Goal: Information Seeking & Learning: Understand process/instructions

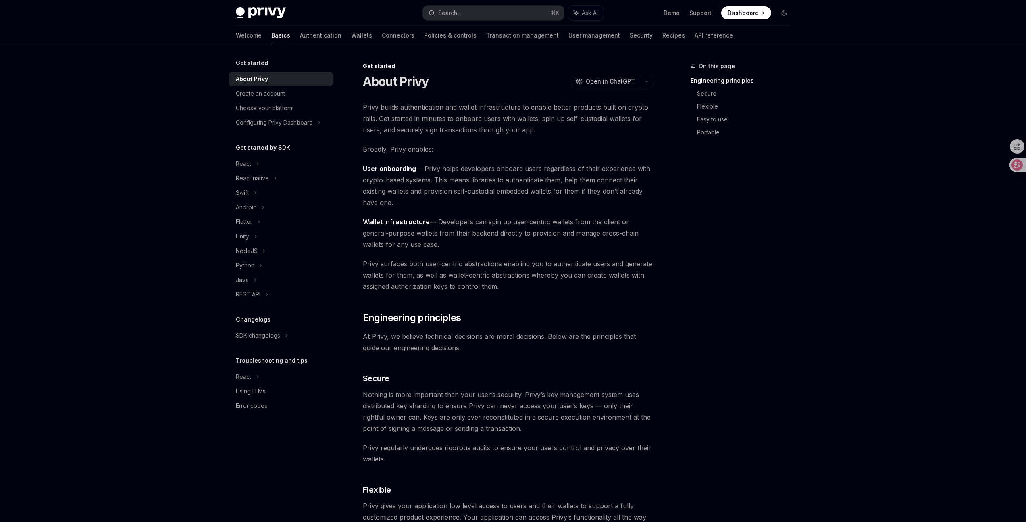
click at [695, 36] on link "API reference" at bounding box center [714, 35] width 38 height 19
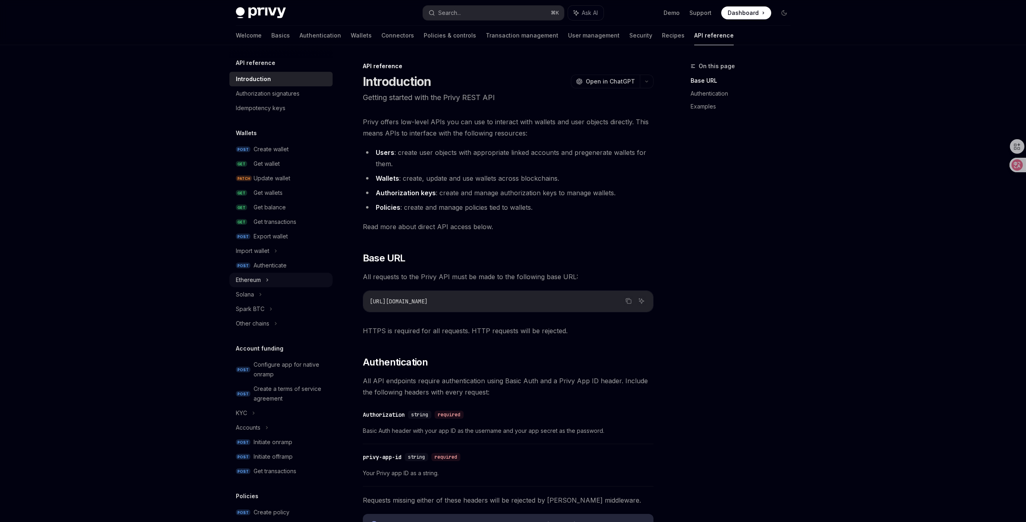
click at [270, 280] on div "Ethereum" at bounding box center [280, 279] width 103 height 15
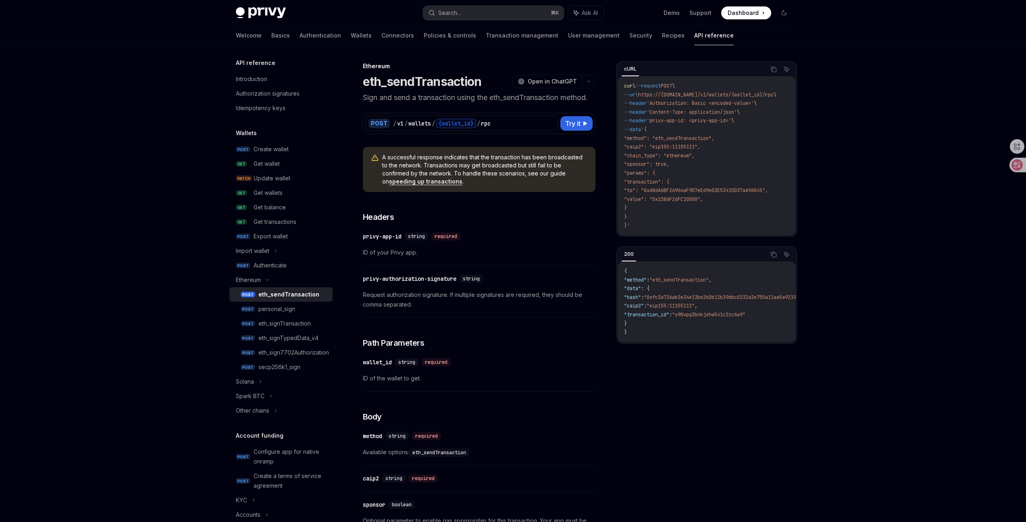
click at [279, 299] on link "POST eth_sendTransaction" at bounding box center [280, 294] width 103 height 15
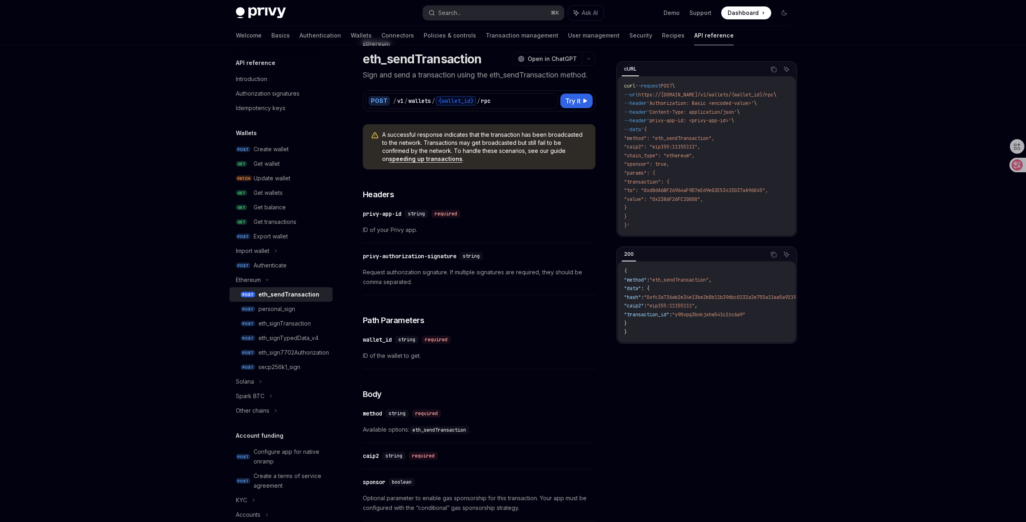
scroll to position [40, 0]
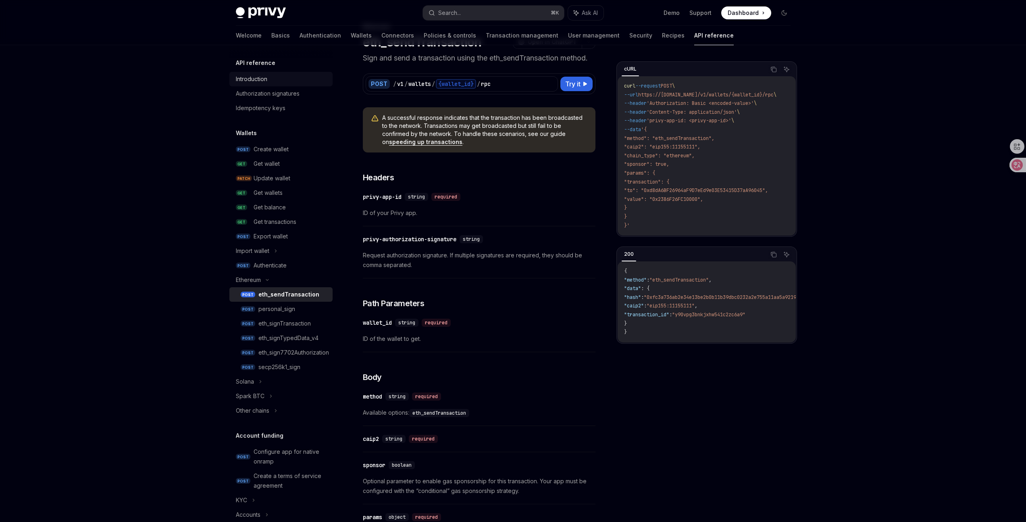
click at [242, 73] on link "Introduction" at bounding box center [280, 79] width 103 height 15
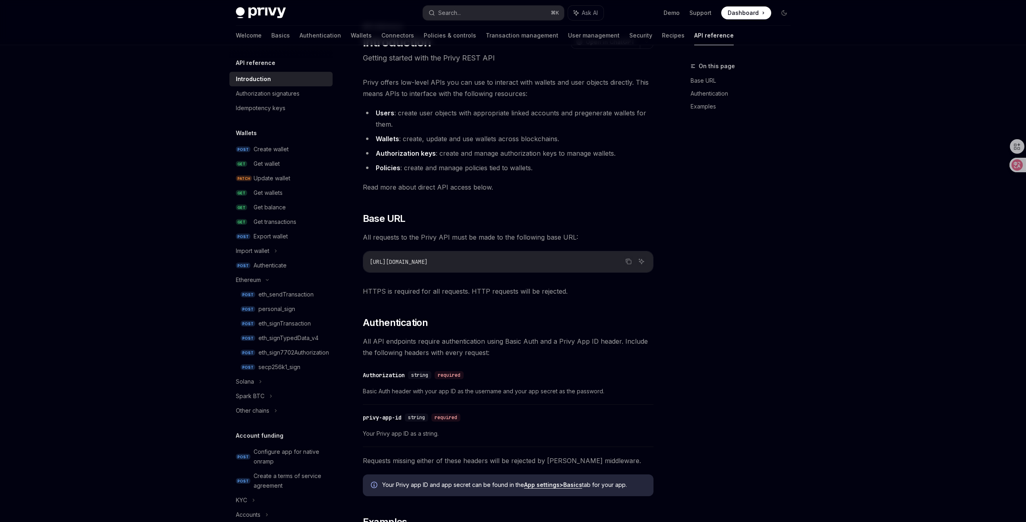
click at [241, 85] on link "Introduction" at bounding box center [280, 79] width 103 height 15
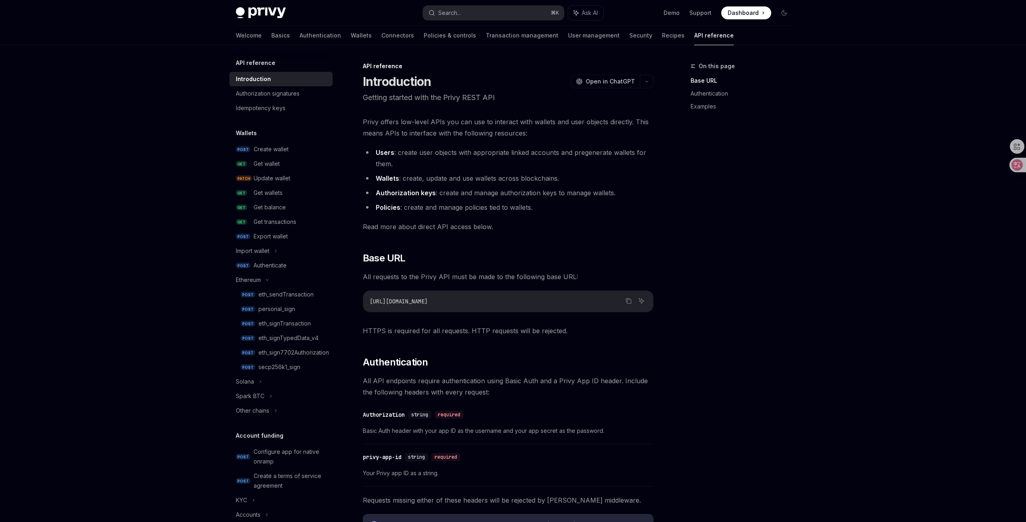
click at [454, 105] on div "API reference Introduction OpenAI Open in ChatGPT Getting started with the Priv…" at bounding box center [432, 456] width 445 height 791
click at [1014, 165] on icon at bounding box center [1011, 165] width 8 height 8
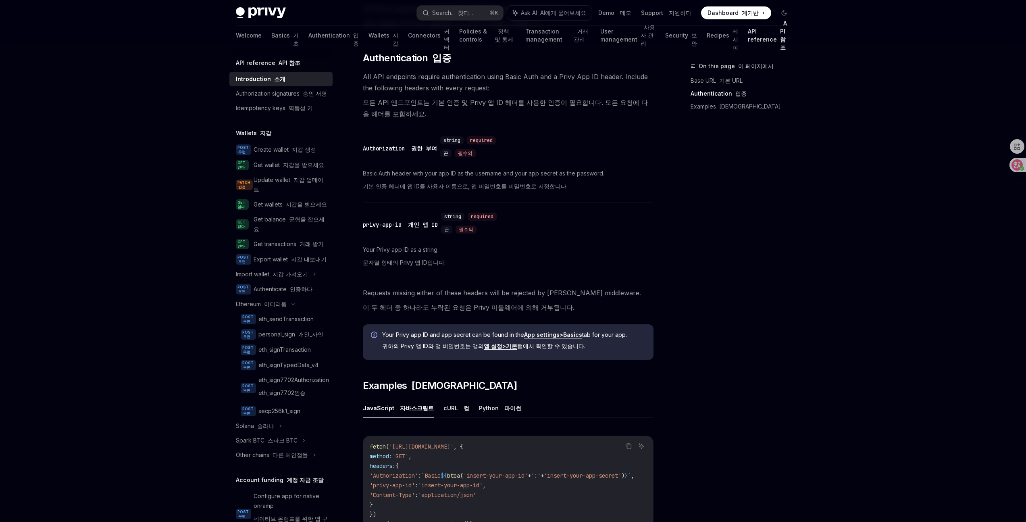
scroll to position [635, 0]
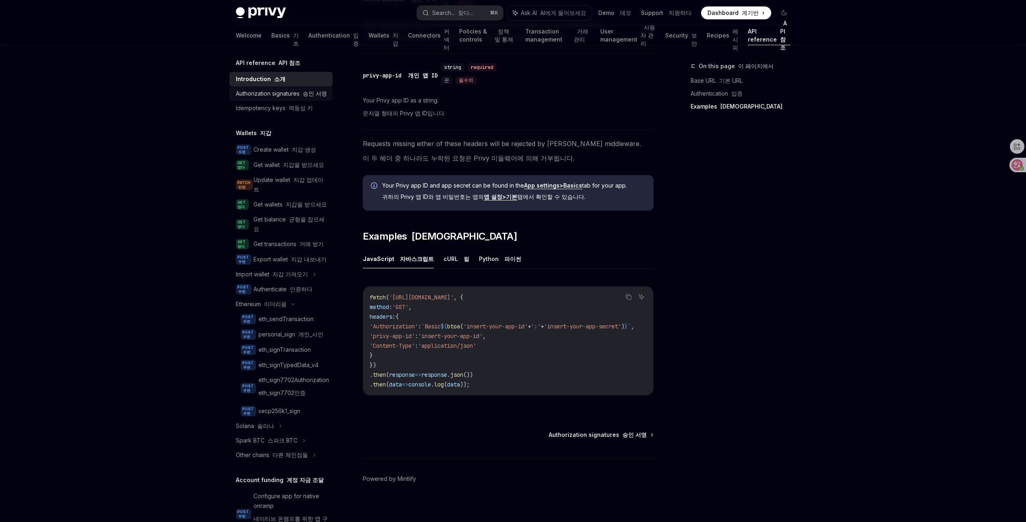
click at [261, 97] on div "Authorization signatures 승인 [PERSON_NAME]" at bounding box center [281, 94] width 91 height 10
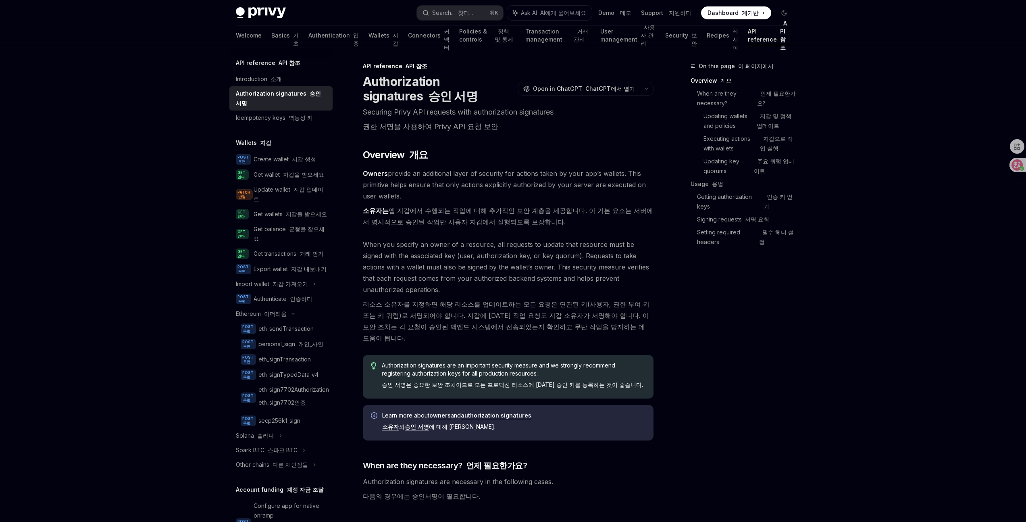
drag, startPoint x: 458, startPoint y: 196, endPoint x: 543, endPoint y: 223, distance: 89.0
click at [543, 223] on span "Owners provide an additional layer of security for actions taken by your app’s …" at bounding box center [508, 199] width 291 height 63
click at [543, 223] on font "소유자는 앱 지갑에서 수행되는 작업에 대해 추가적인 보안 계층을 제공합니다. 이 기본 요소는 서버에서 명시적으로 승인된 작업만 사용자 지갑에서…" at bounding box center [508, 216] width 291 height 23
drag, startPoint x: 524, startPoint y: 226, endPoint x: 393, endPoint y: 212, distance: 132.1
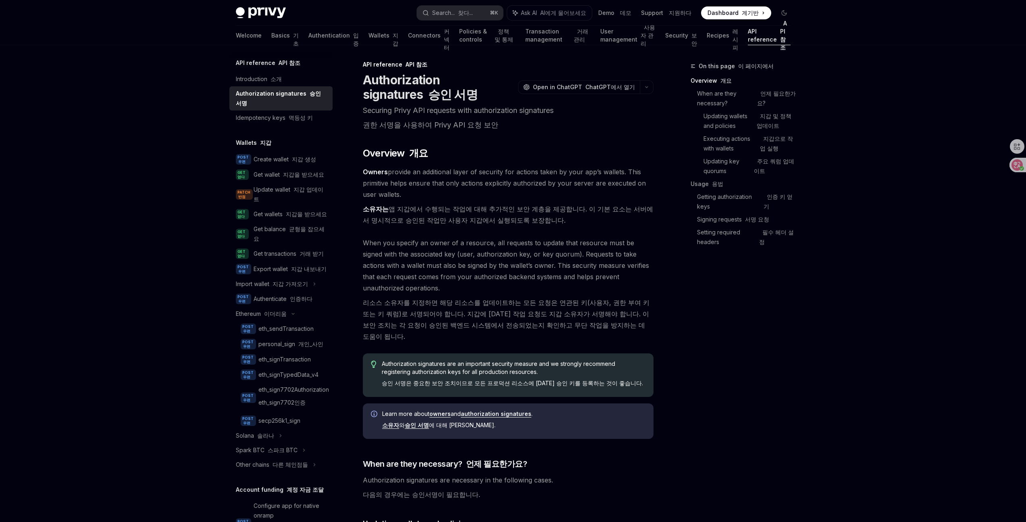
click at [393, 212] on span "Owners provide an additional layer of security for actions taken by your app’s …" at bounding box center [508, 197] width 291 height 63
click at [393, 212] on font "소유자는 앱 지갑에서 수행되는 작업에 대해 추가적인 보안 계층을 제공합니다. 이 기본 요소는 서버에서 명시적으로 승인된 작업만 사용자 지갑에서…" at bounding box center [508, 214] width 290 height 19
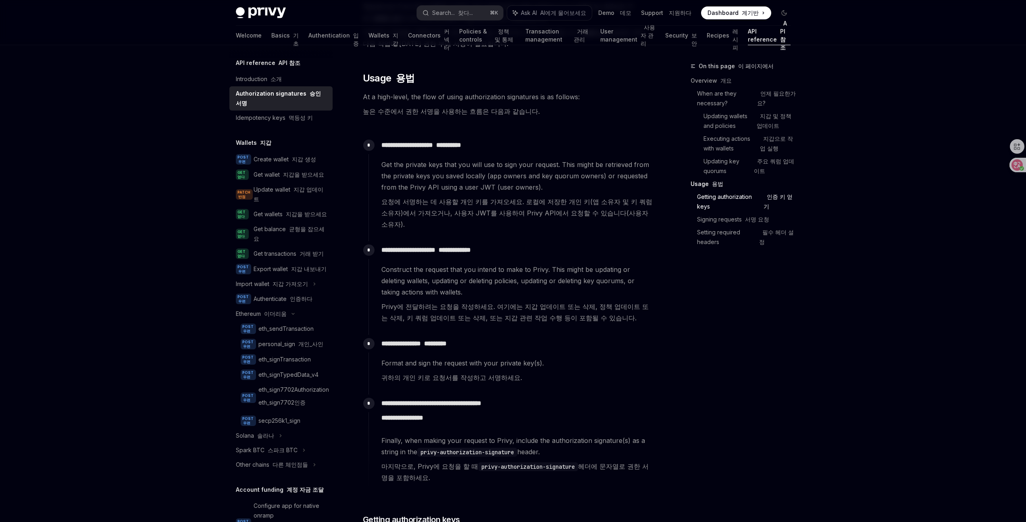
scroll to position [1067, 0]
click at [296, 306] on link "POST 우편 Authenticate 인증하다" at bounding box center [280, 298] width 103 height 15
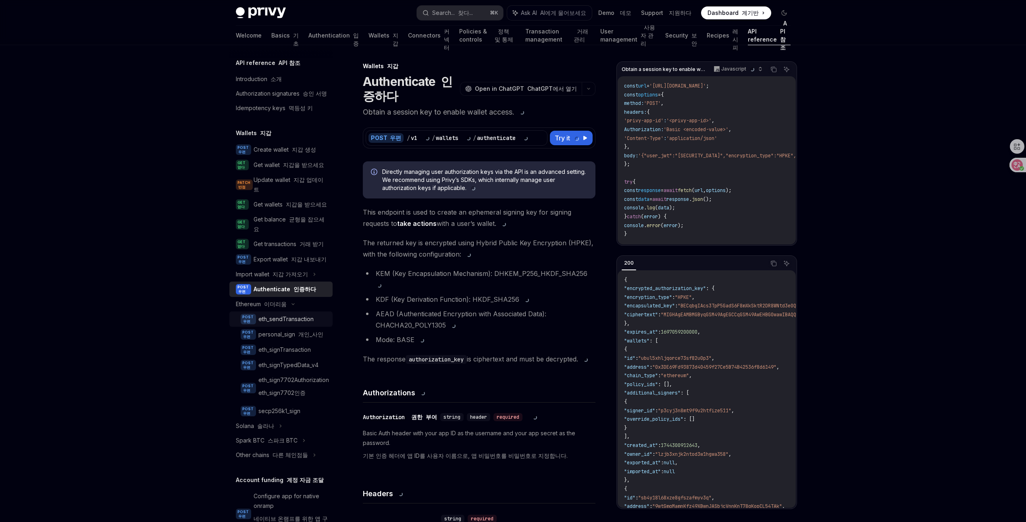
click at [295, 324] on div "eth_sendTransaction" at bounding box center [285, 319] width 55 height 10
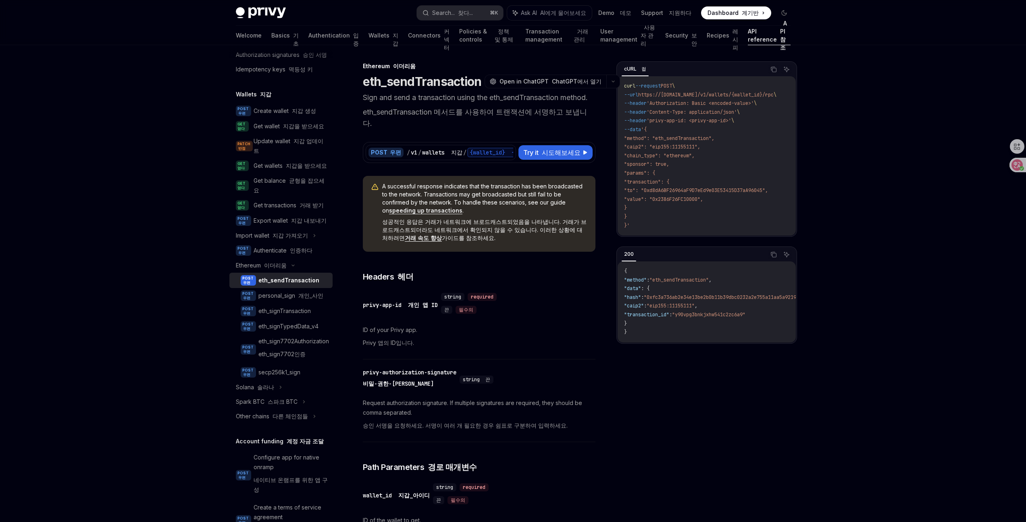
scroll to position [52, 0]
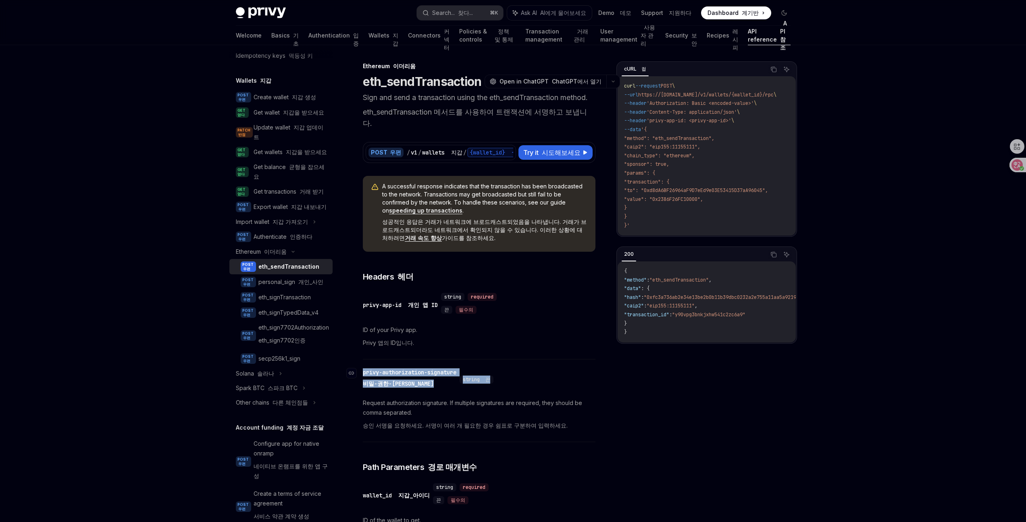
drag, startPoint x: 424, startPoint y: 356, endPoint x: 478, endPoint y: 380, distance: 58.9
click at [478, 380] on div "​ privy-authorization-signature 비밀-권한-서명 string 끈" at bounding box center [475, 379] width 225 height 24
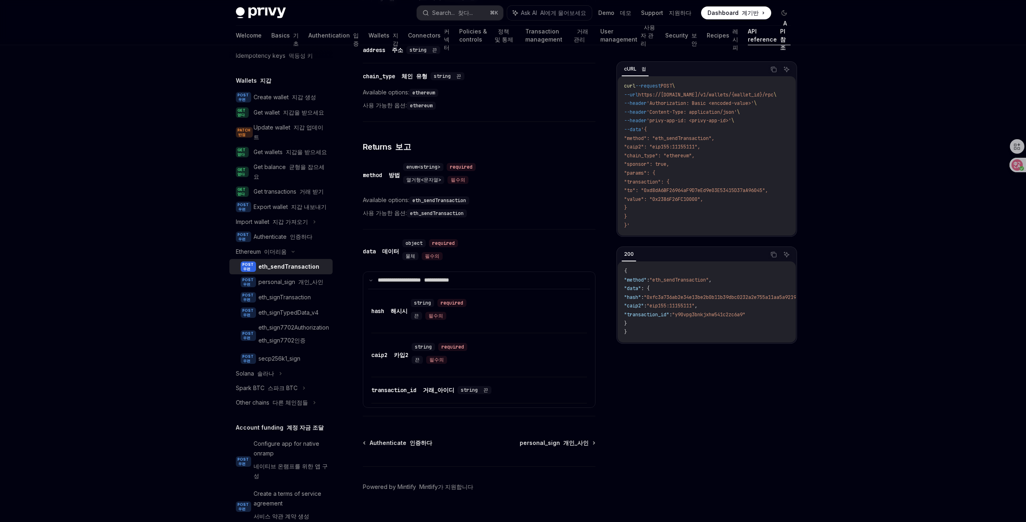
scroll to position [1190, 0]
click at [1014, 169] on circle at bounding box center [1015, 168] width 4 height 4
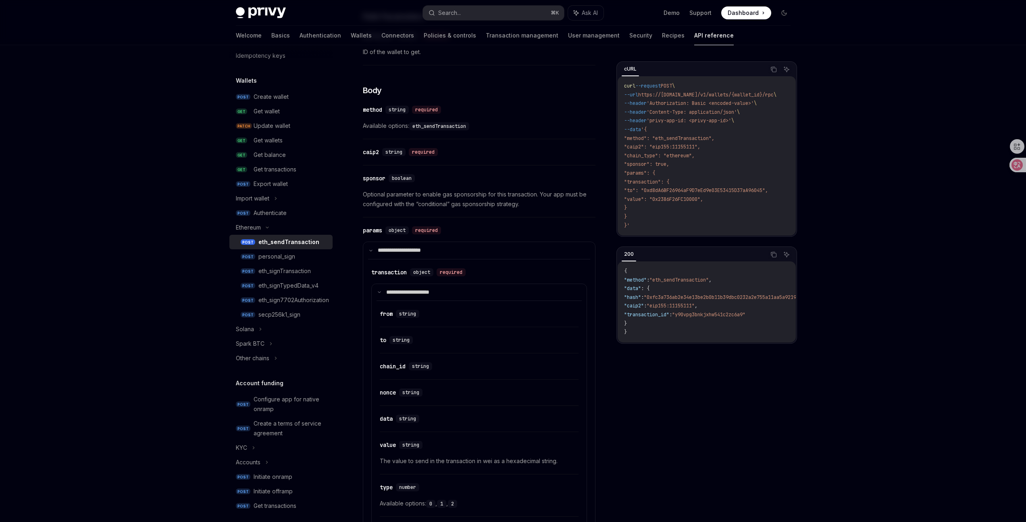
scroll to position [0, 0]
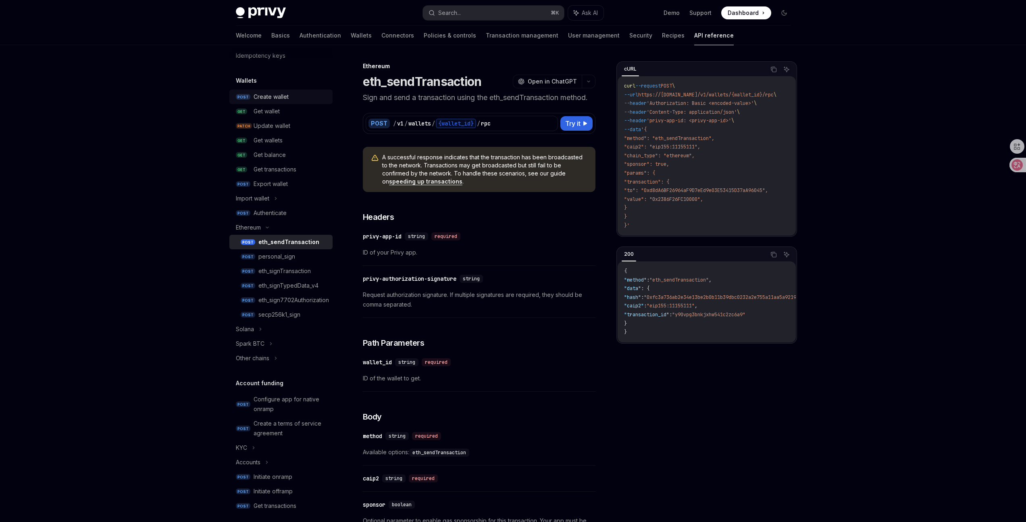
click at [267, 89] on link "POST Create wallet" at bounding box center [280, 96] width 103 height 15
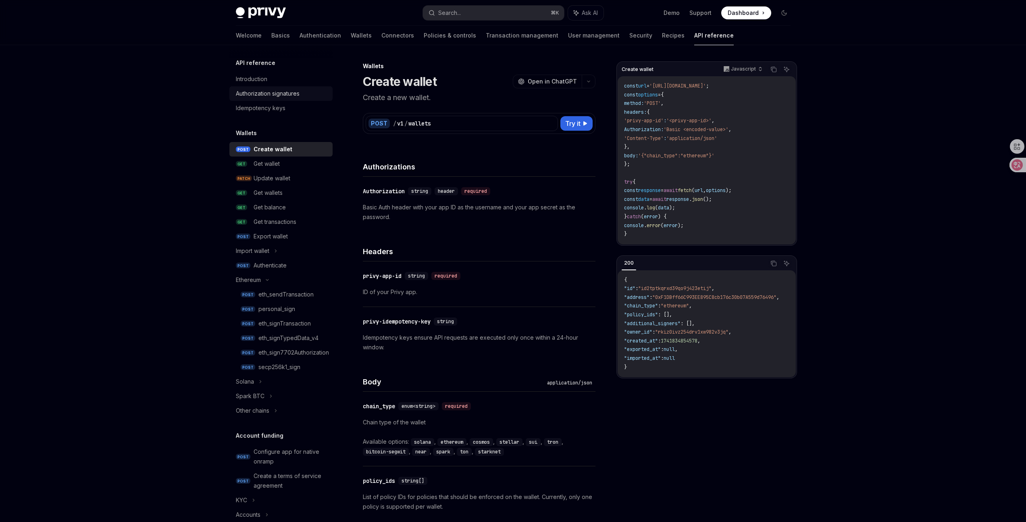
click at [286, 100] on link "Authorization signatures" at bounding box center [280, 93] width 103 height 15
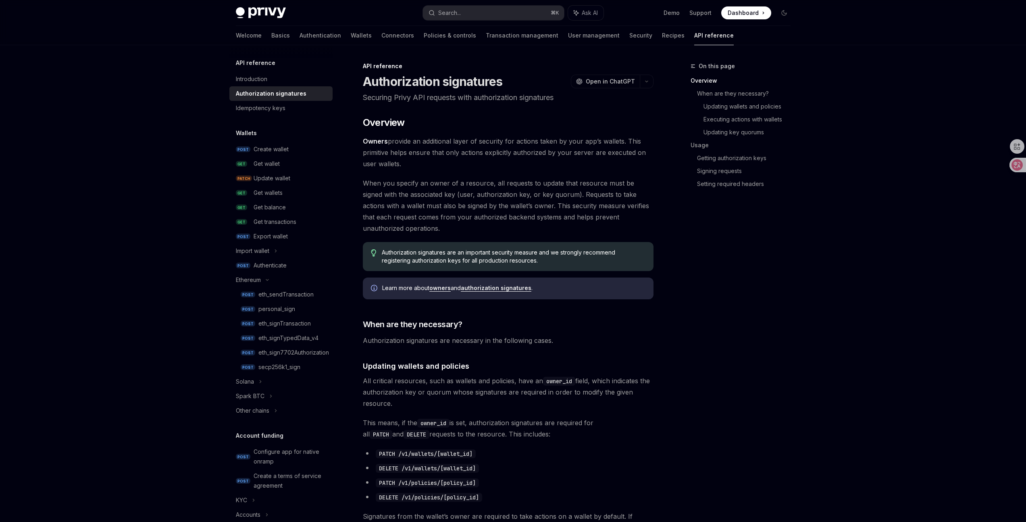
click at [279, 136] on div "Wallets" at bounding box center [280, 133] width 103 height 10
click at [279, 146] on div "Create wallet" at bounding box center [271, 149] width 35 height 10
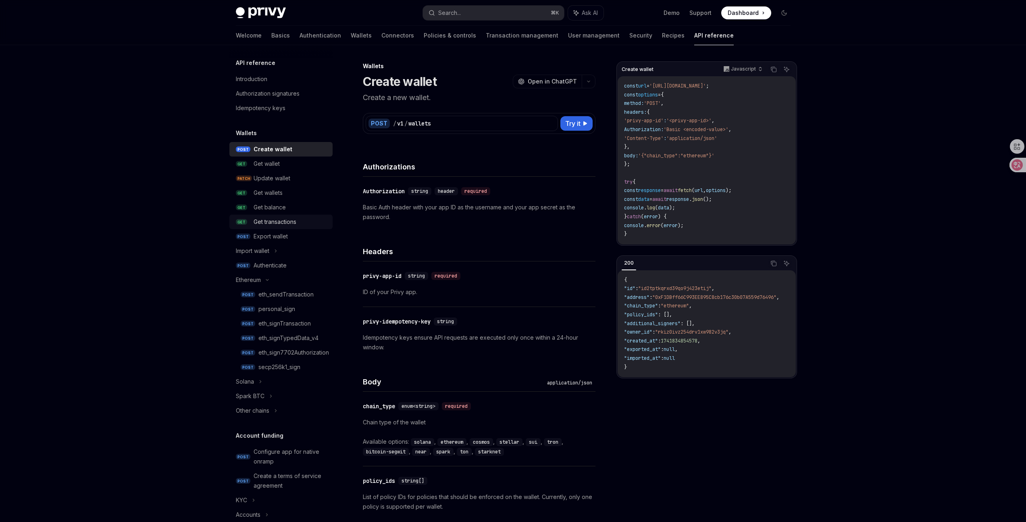
click at [302, 224] on div "Get transactions" at bounding box center [291, 222] width 74 height 10
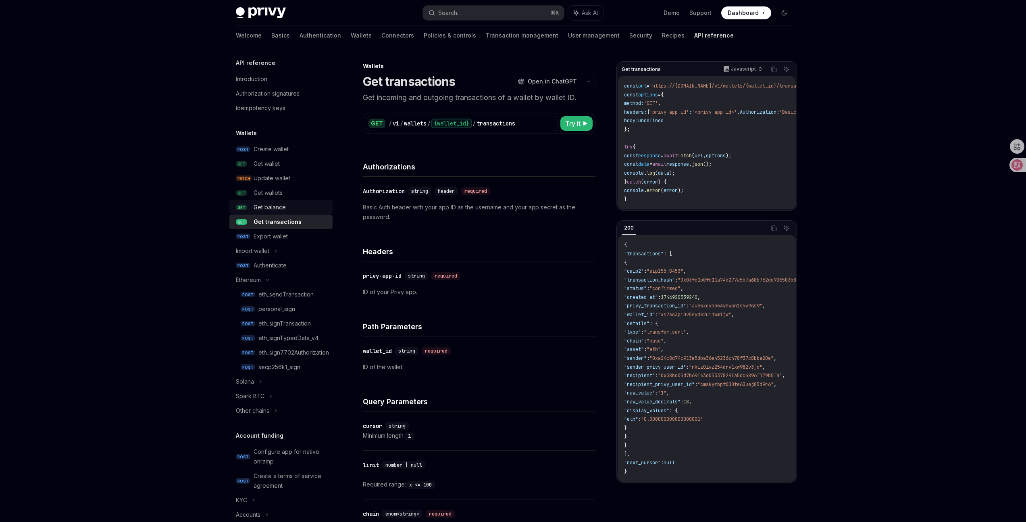
click at [302, 201] on link "GET Get balance" at bounding box center [280, 207] width 103 height 15
click at [304, 175] on div "Update wallet" at bounding box center [291, 178] width 74 height 10
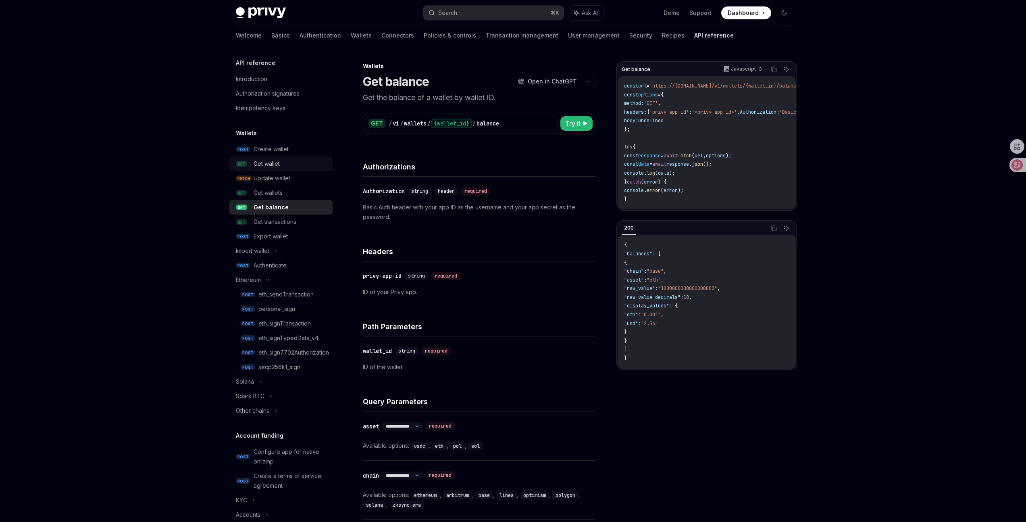
click at [304, 163] on div "Get wallet" at bounding box center [291, 164] width 74 height 10
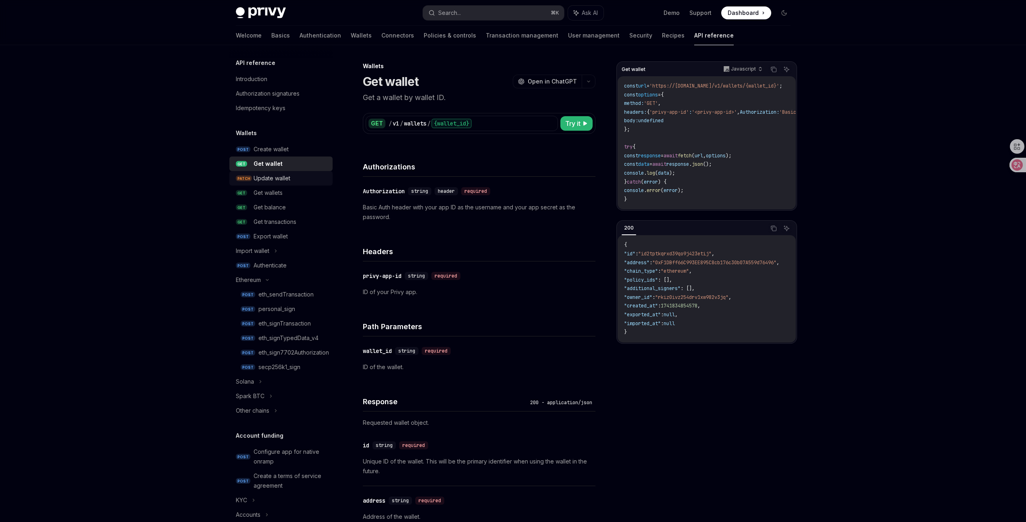
click at [300, 177] on div "Update wallet" at bounding box center [291, 178] width 74 height 10
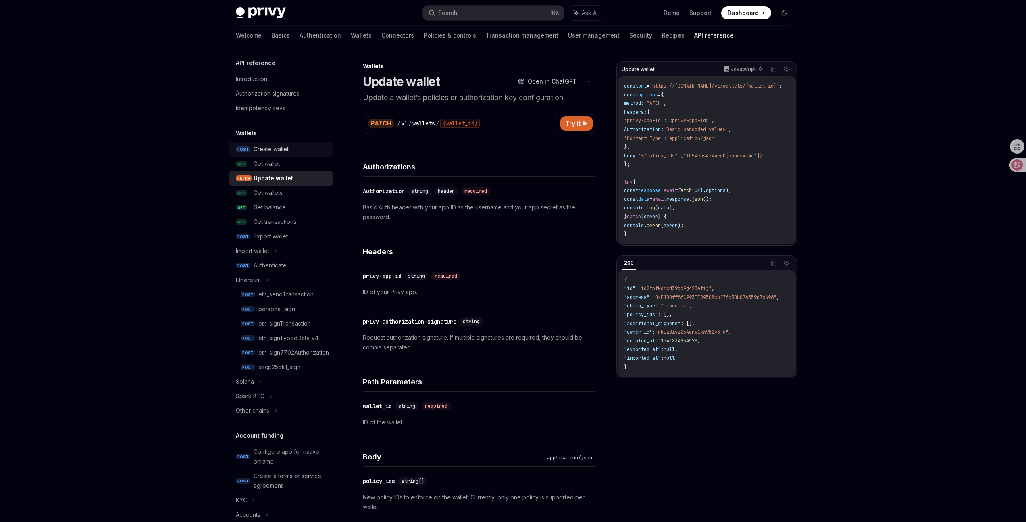
click at [283, 144] on link "POST Create wallet" at bounding box center [280, 149] width 103 height 15
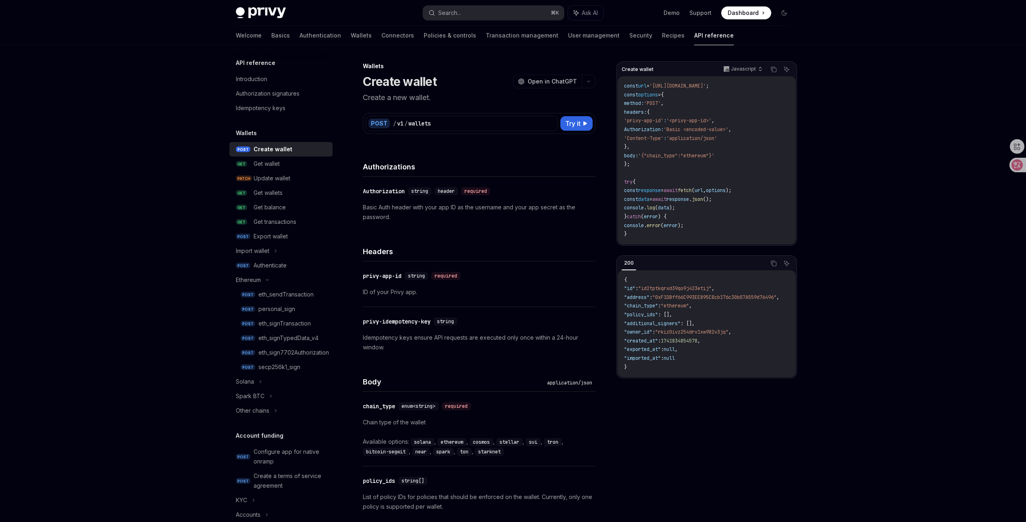
click at [284, 146] on div "Create wallet" at bounding box center [273, 149] width 39 height 10
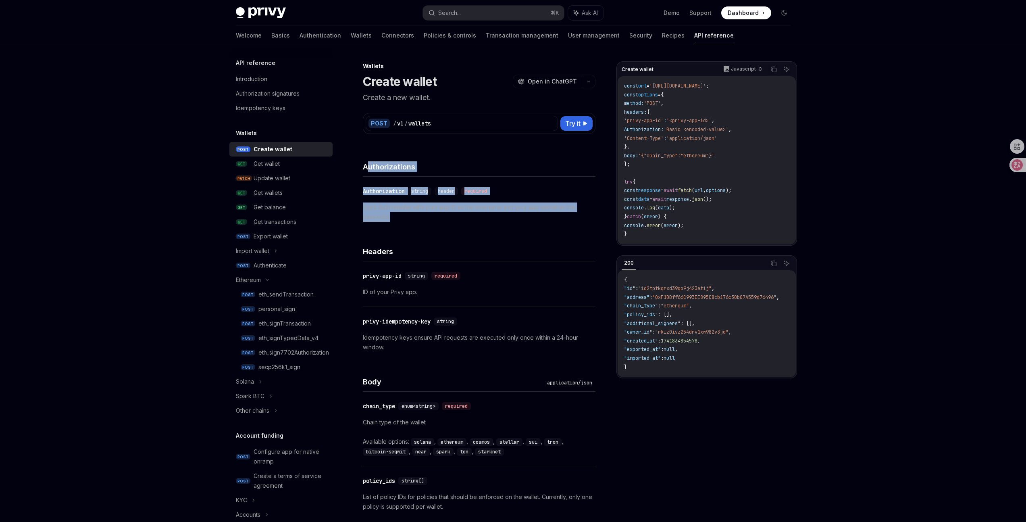
drag, startPoint x: 367, startPoint y: 162, endPoint x: 414, endPoint y: 223, distance: 77.6
click at [414, 223] on div "Authorizations ​ Authorization string header required Basic Auth header with yo…" at bounding box center [479, 189] width 233 height 85
click at [414, 223] on div "​ Authorization string header required Basic Auth header with your app ID as th…" at bounding box center [479, 204] width 233 height 55
drag, startPoint x: 406, startPoint y: 221, endPoint x: 357, endPoint y: 158, distance: 79.8
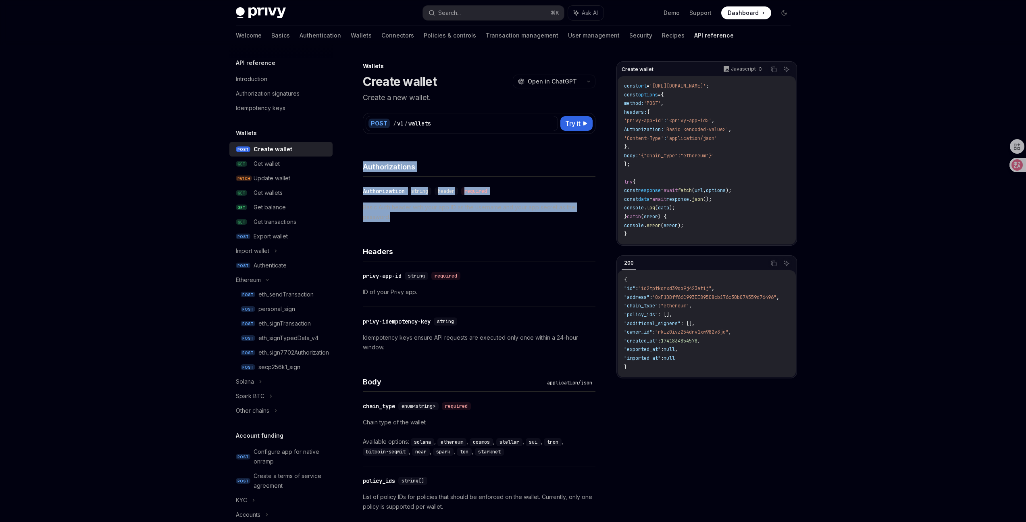
click at [394, 197] on div "​ Authorization string header required Basic Auth header with your app ID as th…" at bounding box center [479, 204] width 233 height 55
drag, startPoint x: 420, startPoint y: 223, endPoint x: 364, endPoint y: 202, distance: 59.7
click at [364, 202] on div "​ Authorization string header required Basic Auth header with your app ID as th…" at bounding box center [479, 204] width 233 height 55
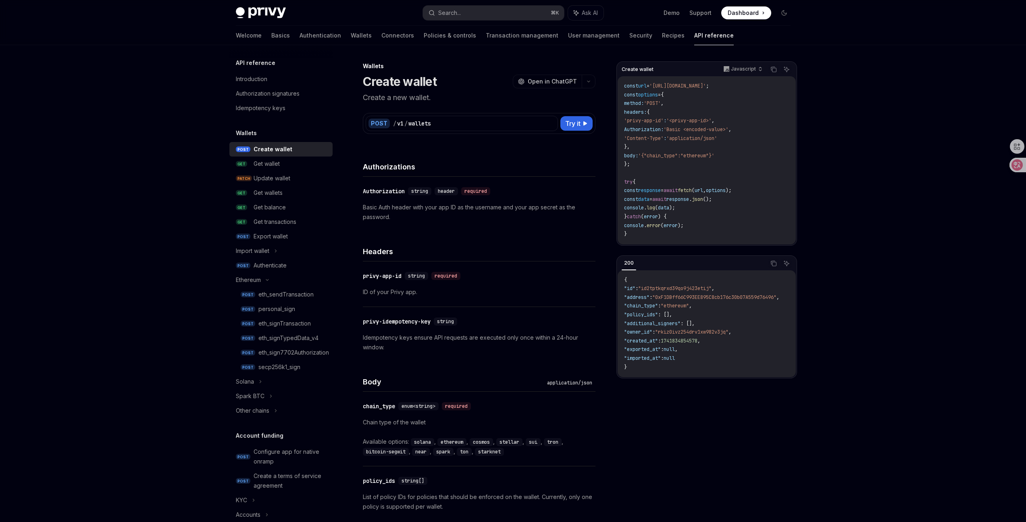
click at [366, 198] on div "​ Authorization string header required Basic Auth header with your app ID as th…" at bounding box center [479, 204] width 233 height 55
click at [371, 194] on div "Authorization" at bounding box center [384, 191] width 42 height 8
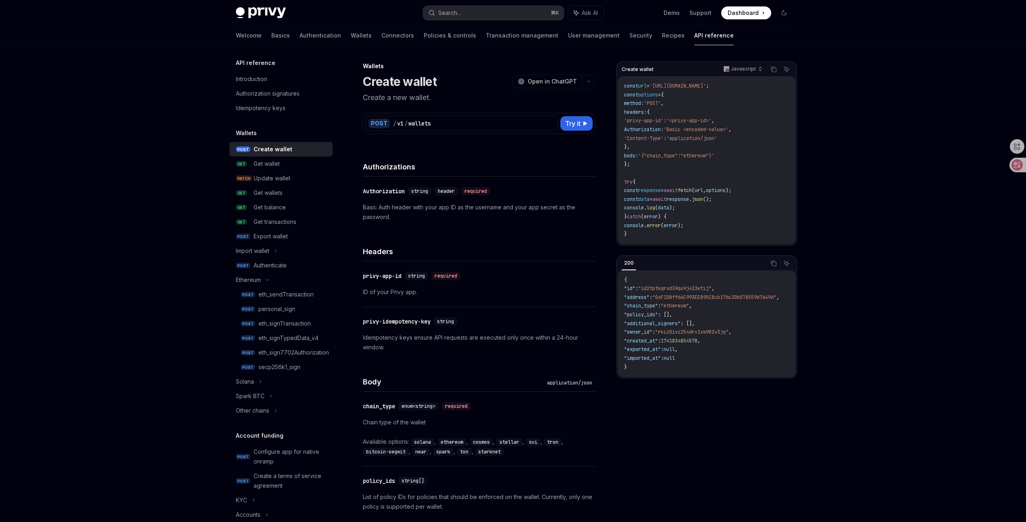
click at [424, 223] on div "​ Authorization string header required Basic Auth header with your app ID as th…" at bounding box center [479, 204] width 233 height 55
drag, startPoint x: 398, startPoint y: 210, endPoint x: 393, endPoint y: 216, distance: 8.1
click at [394, 210] on p "Basic Auth header with your app ID as the username and your app secret as the p…" at bounding box center [479, 211] width 233 height 19
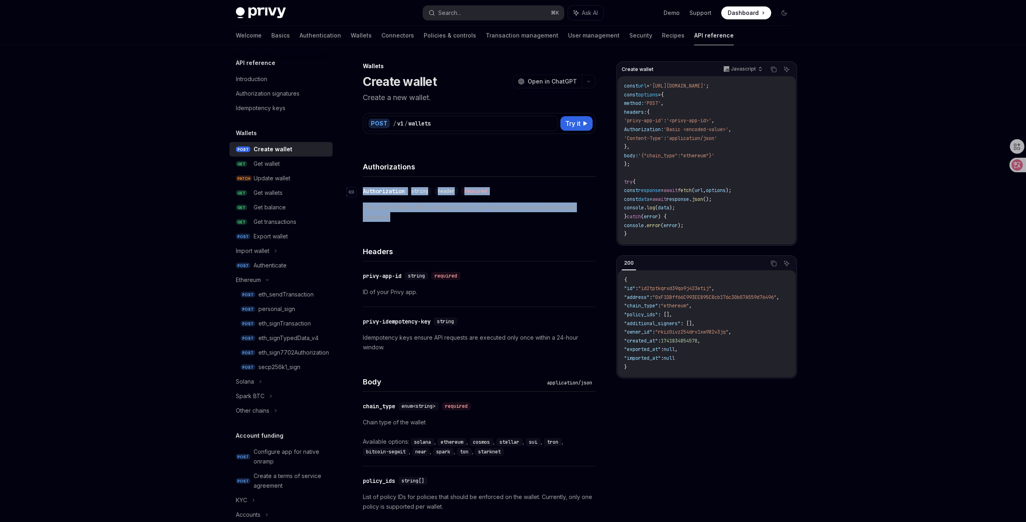
drag, startPoint x: 393, startPoint y: 216, endPoint x: 357, endPoint y: 186, distance: 46.3
click at [363, 186] on div "​ Authorization string header required Basic Auth header with your app ID as th…" at bounding box center [479, 204] width 233 height 55
click at [364, 206] on p "Basic Auth header with your app ID as the username and your app secret as the p…" at bounding box center [479, 211] width 233 height 19
click at [399, 219] on p "Basic Auth header with your app ID as the username and your app secret as the p…" at bounding box center [479, 211] width 233 height 19
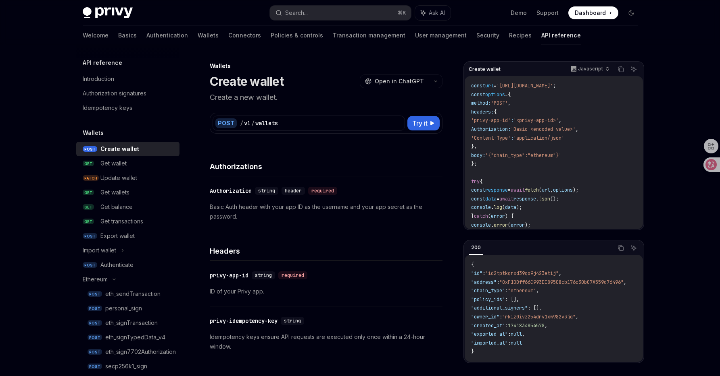
type textarea "*"
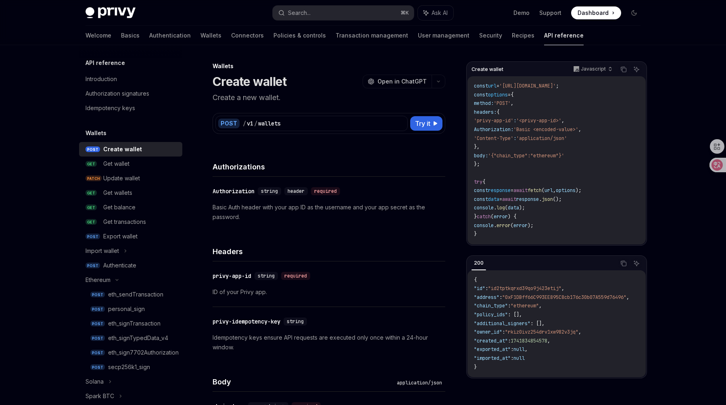
click at [490, 135] on span "'Content-Type'" at bounding box center [494, 138] width 40 height 6
drag, startPoint x: 493, startPoint y: 101, endPoint x: 543, endPoint y: 192, distance: 103.9
click at [543, 192] on code "const url = '[URL][DOMAIN_NAME]' ; const options = { method: 'POST' , headers: …" at bounding box center [556, 160] width 165 height 157
click at [527, 192] on span "await" at bounding box center [520, 190] width 14 height 6
